Goal: Information Seeking & Learning: Find specific fact

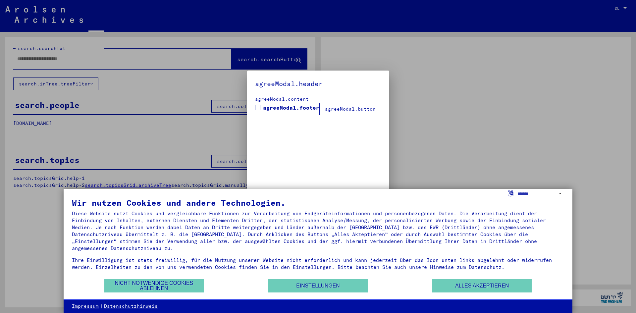
type input "********"
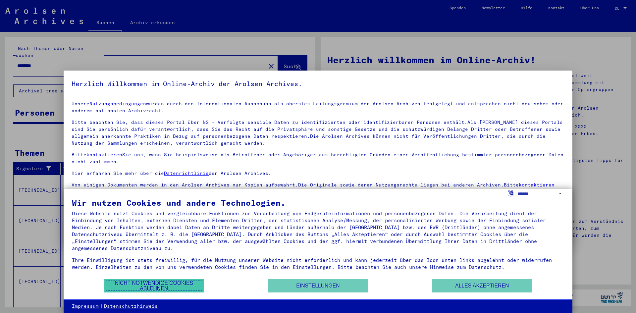
click at [184, 284] on button "Nicht notwendige Cookies ablehnen" at bounding box center [153, 286] width 99 height 14
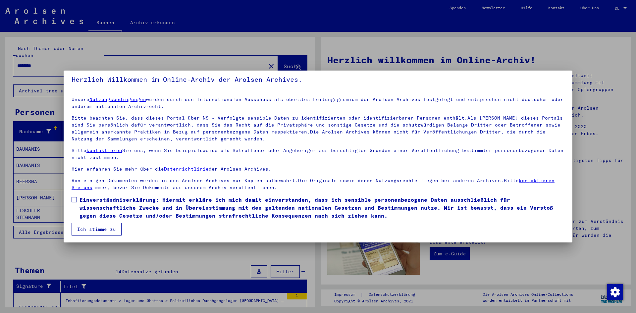
scroll to position [5, 0]
click at [73, 198] on span at bounding box center [74, 198] width 5 height 5
click at [102, 226] on button "Ich stimme zu" at bounding box center [97, 228] width 50 height 13
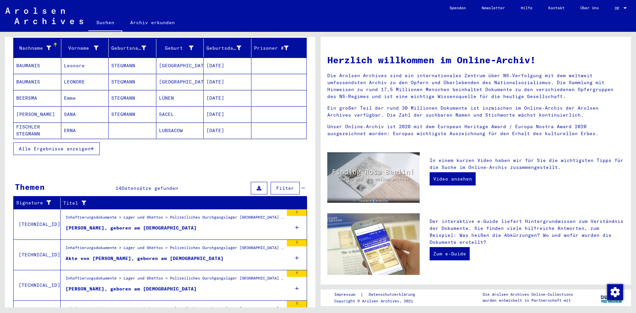
scroll to position [150, 0]
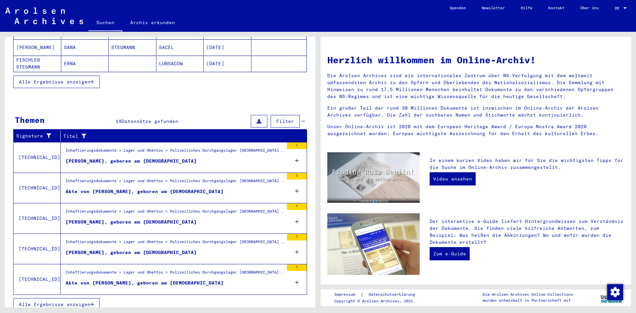
click at [70, 300] on button "Alle Ergebnisse anzeigen" at bounding box center [56, 304] width 86 height 13
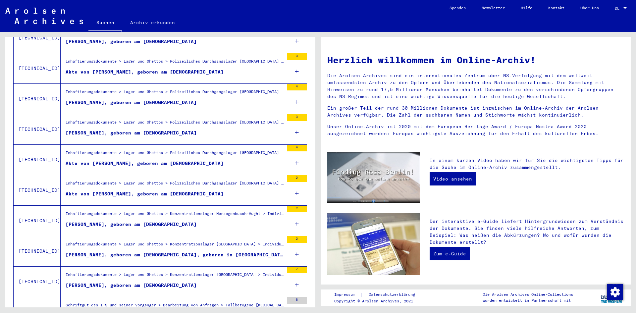
click at [289, 175] on div "2" at bounding box center [297, 178] width 20 height 7
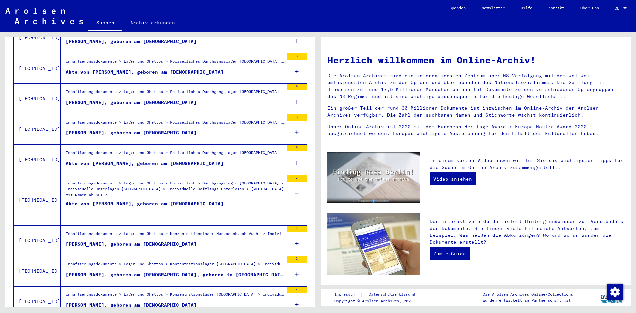
click at [144, 200] on div "Akte von [PERSON_NAME], geboren am [DEMOGRAPHIC_DATA]" at bounding box center [145, 210] width 158 height 20
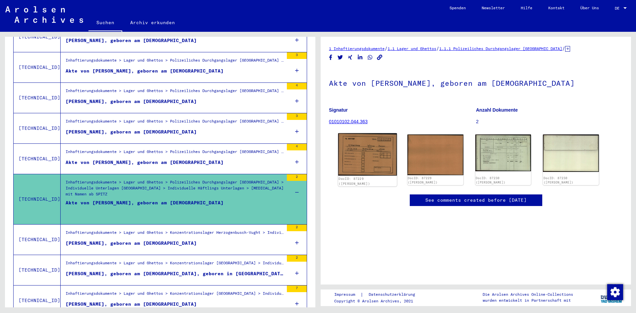
click at [383, 161] on img at bounding box center [367, 154] width 59 height 43
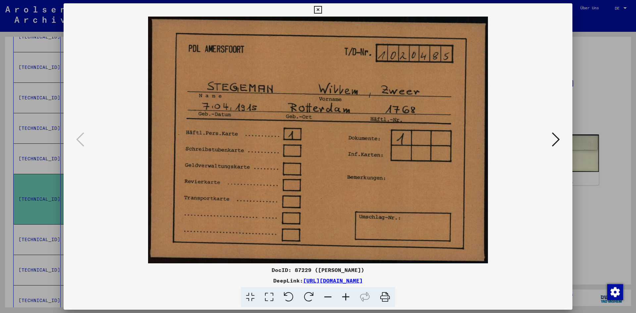
drag, startPoint x: 387, startPoint y: 294, endPoint x: 475, endPoint y: 268, distance: 91.7
click at [387, 294] on icon at bounding box center [385, 297] width 20 height 20
click at [555, 139] on icon at bounding box center [555, 139] width 8 height 16
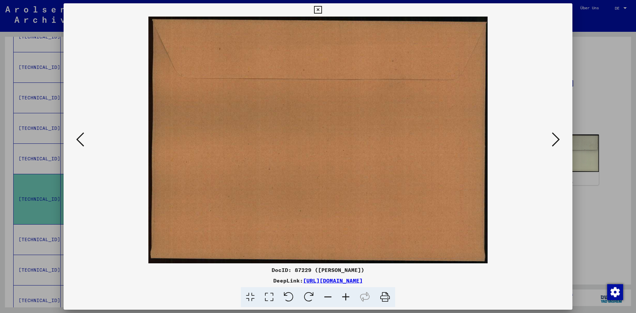
click at [555, 139] on icon at bounding box center [555, 139] width 8 height 16
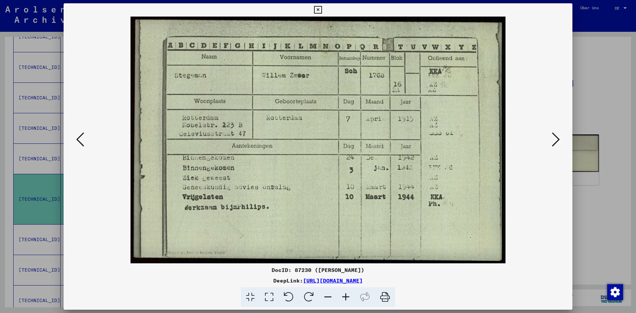
click at [375, 50] on img at bounding box center [317, 140] width 463 height 247
click at [384, 297] on icon at bounding box center [385, 297] width 20 height 20
click at [612, 85] on div at bounding box center [318, 156] width 636 height 313
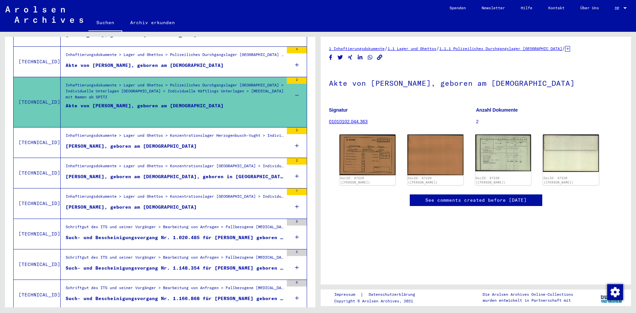
scroll to position [251, 0]
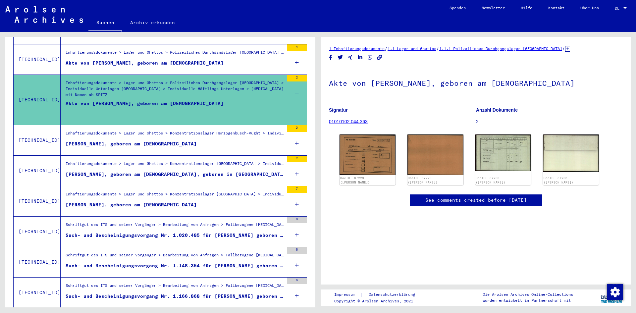
click at [203, 111] on figure "Akte von [PERSON_NAME], geboren am [DEMOGRAPHIC_DATA]" at bounding box center [175, 110] width 218 height 20
click at [206, 104] on figure "Akte von [PERSON_NAME], geboren am [DEMOGRAPHIC_DATA]" at bounding box center [175, 110] width 218 height 20
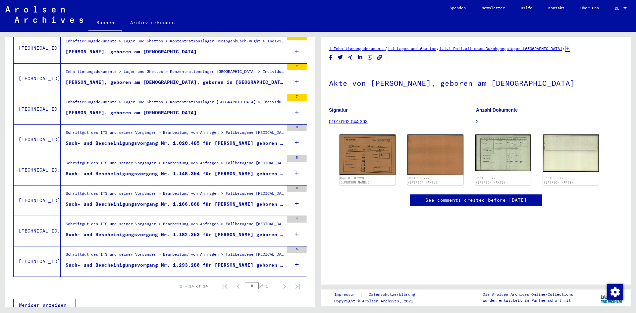
scroll to position [343, 0]
click at [226, 129] on div "Schriftgut des ITS und seiner Vorgänger > Bearbeitung von Anfragen > Fallbezoge…" at bounding box center [175, 133] width 218 height 9
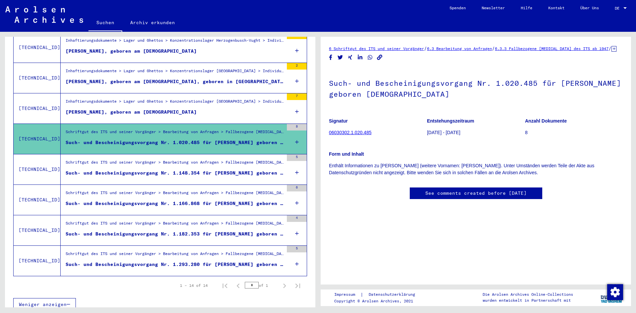
click at [360, 135] on link "06030302.1.020.485" at bounding box center [350, 132] width 42 height 5
click at [342, 135] on link "06030302.1.020.485" at bounding box center [350, 132] width 42 height 5
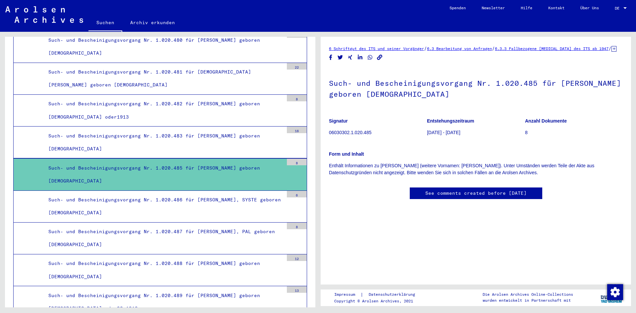
click at [487, 197] on link "See comments created before [DATE]" at bounding box center [475, 193] width 101 height 7
click at [409, 49] on link "6 Schriftgut des ITS und seiner Vorgänger" at bounding box center [376, 48] width 95 height 5
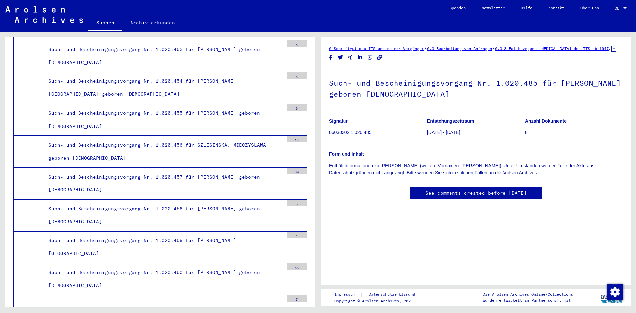
scroll to position [15969, 0]
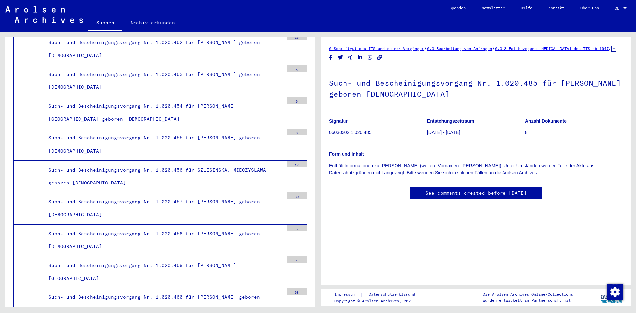
click at [525, 129] on p "8" at bounding box center [574, 132] width 98 height 7
click at [439, 129] on p "[DATE] - [DATE]" at bounding box center [476, 132] width 98 height 7
click at [347, 129] on p "06030302.1.020.485" at bounding box center [378, 132] width 98 height 7
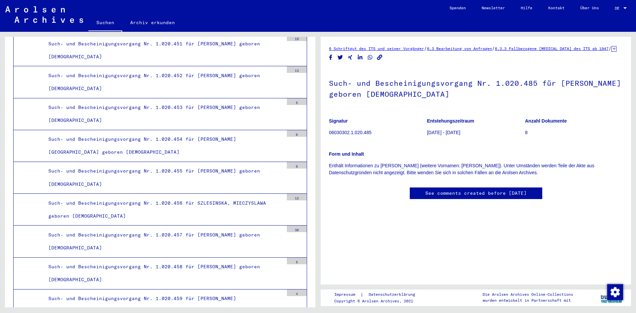
scroll to position [15771, 0]
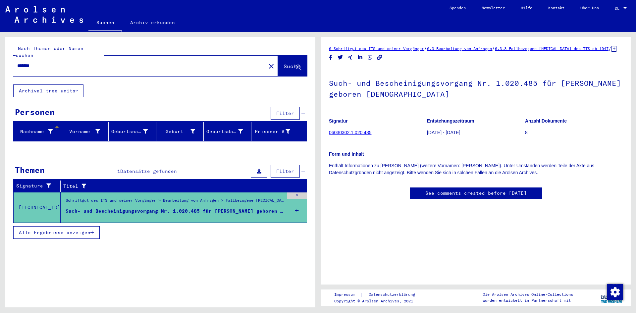
click at [79, 229] on span "Alle Ergebnisse anzeigen" at bounding box center [55, 232] width 72 height 6
